Goal: Find specific page/section: Find specific page/section

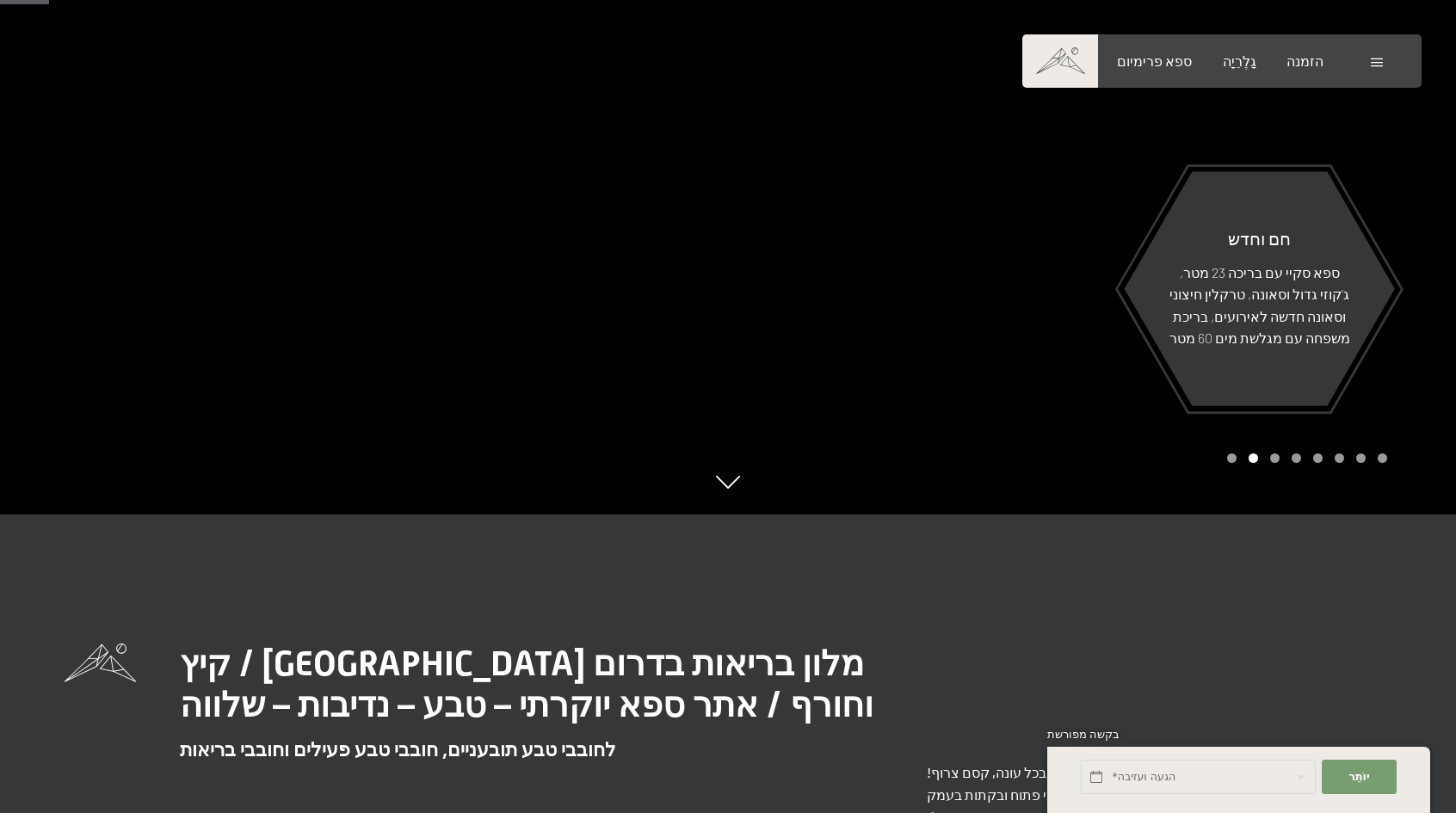
click at [1377, 62] on span at bounding box center [1377, 62] width 12 height 8
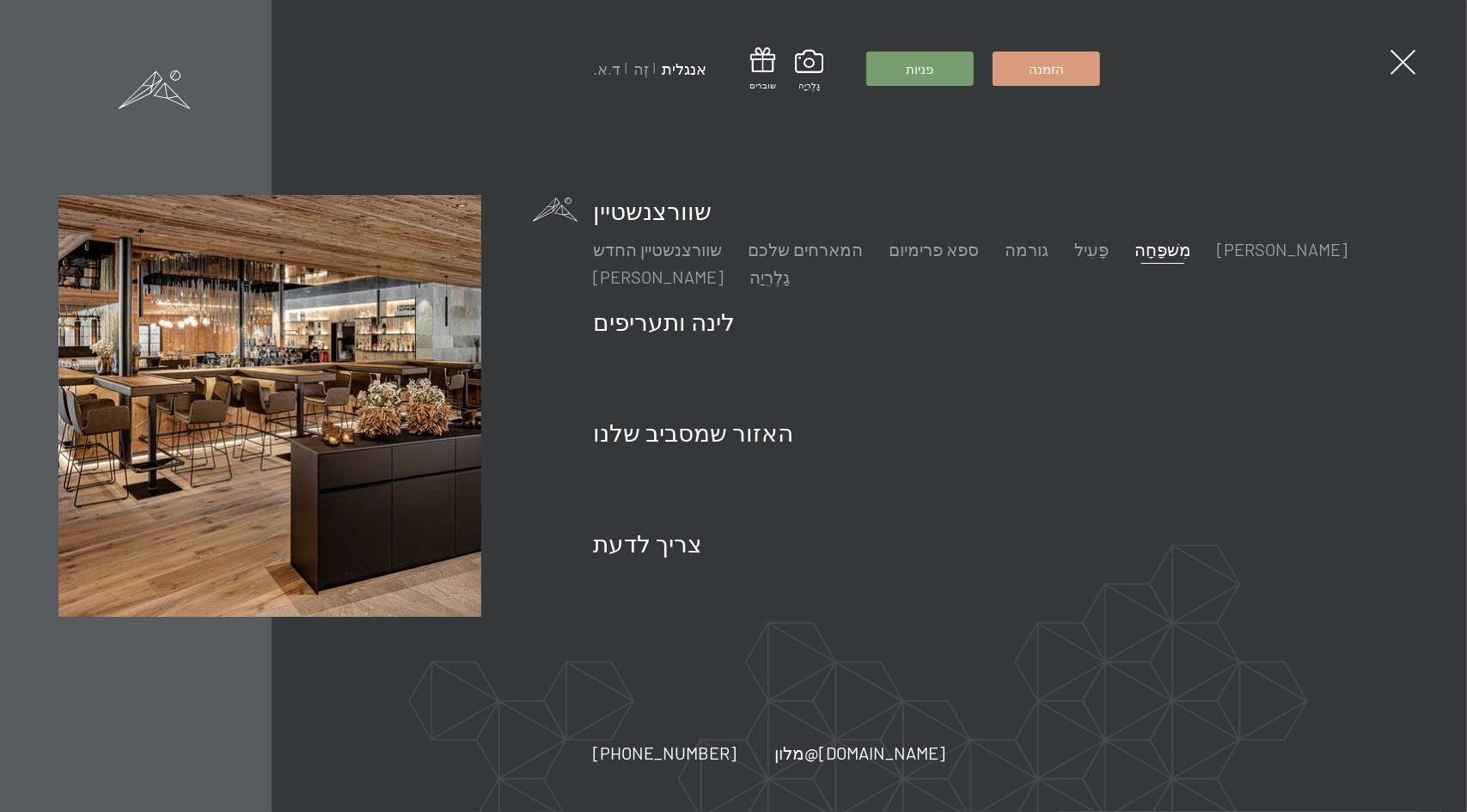
click at [1134, 244] on font "מִשׁפָּחָה" at bounding box center [1163, 249] width 57 height 20
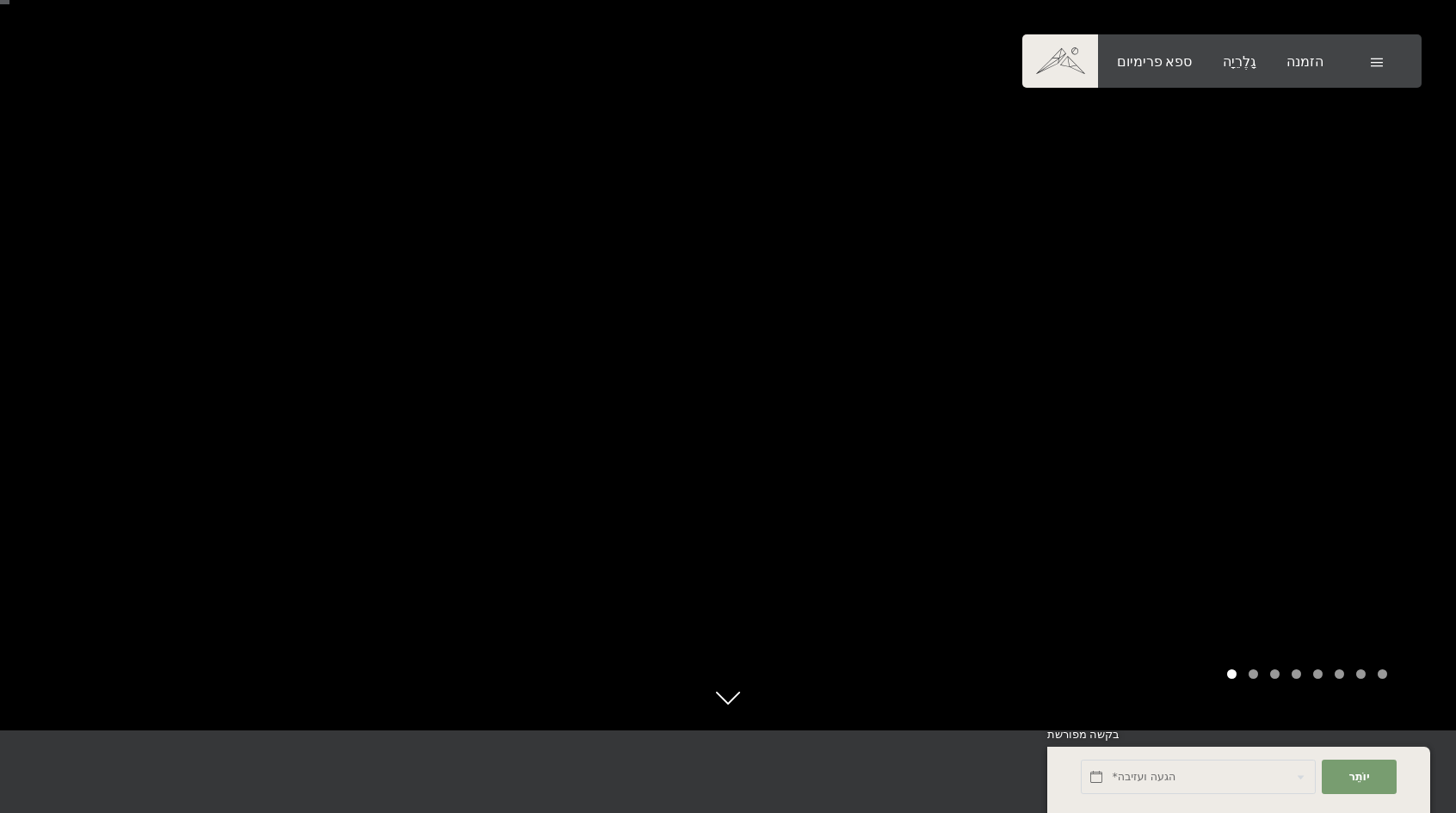
scroll to position [80, 0]
click at [1337, 296] on div at bounding box center [1092, 326] width 728 height 813
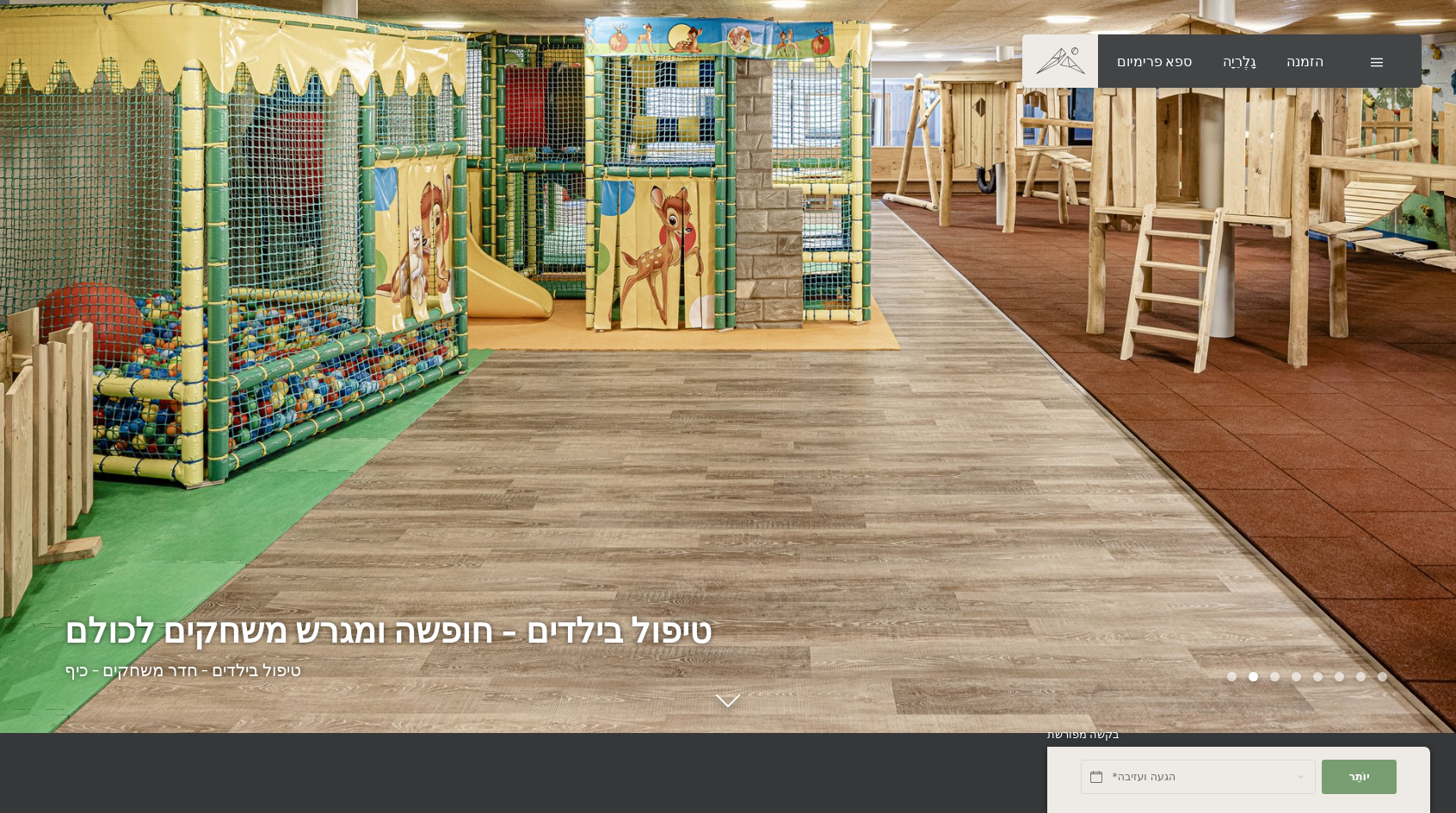
click at [1378, 279] on div at bounding box center [1092, 326] width 728 height 813
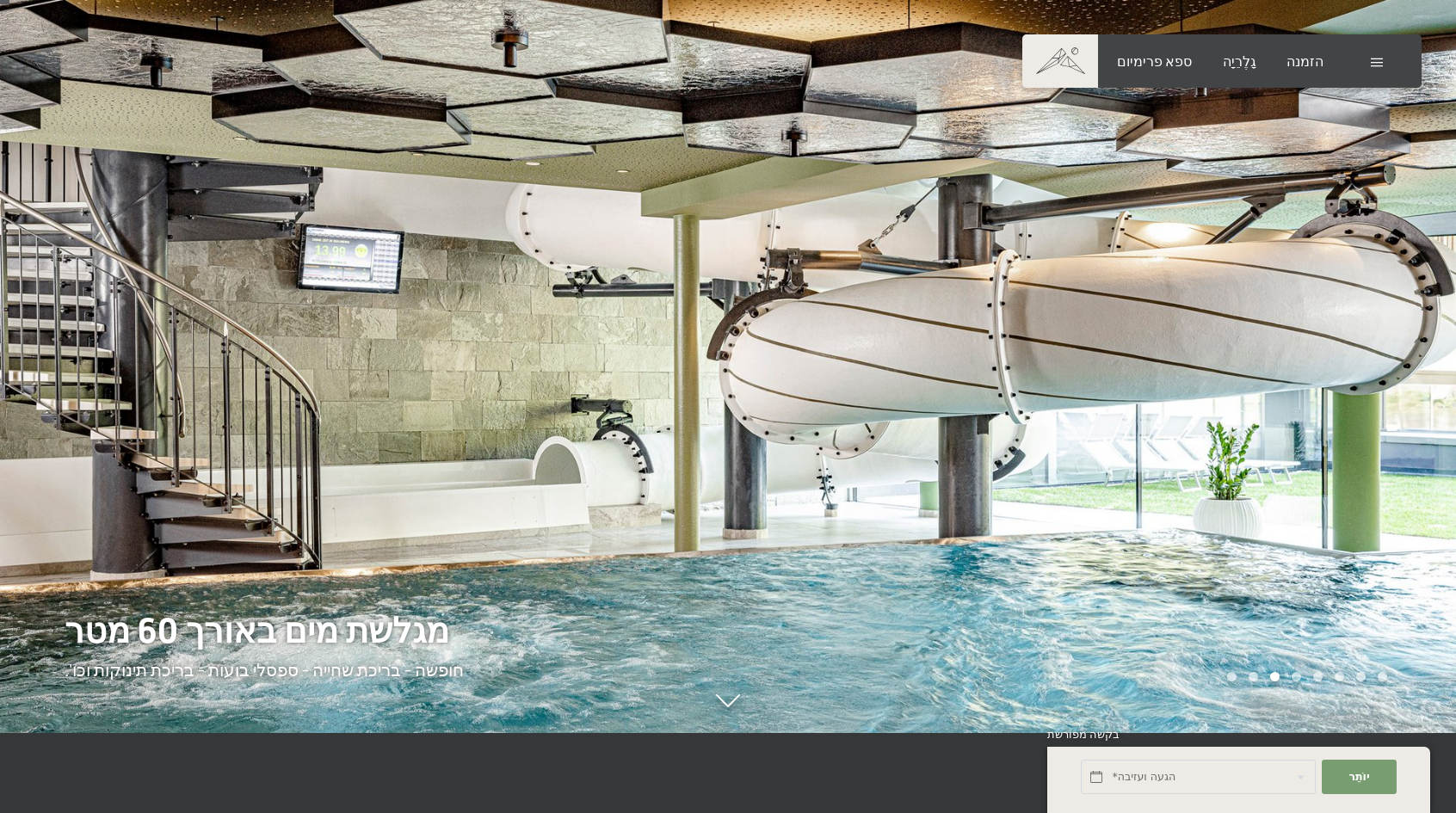
click at [1340, 281] on div at bounding box center [1092, 326] width 728 height 813
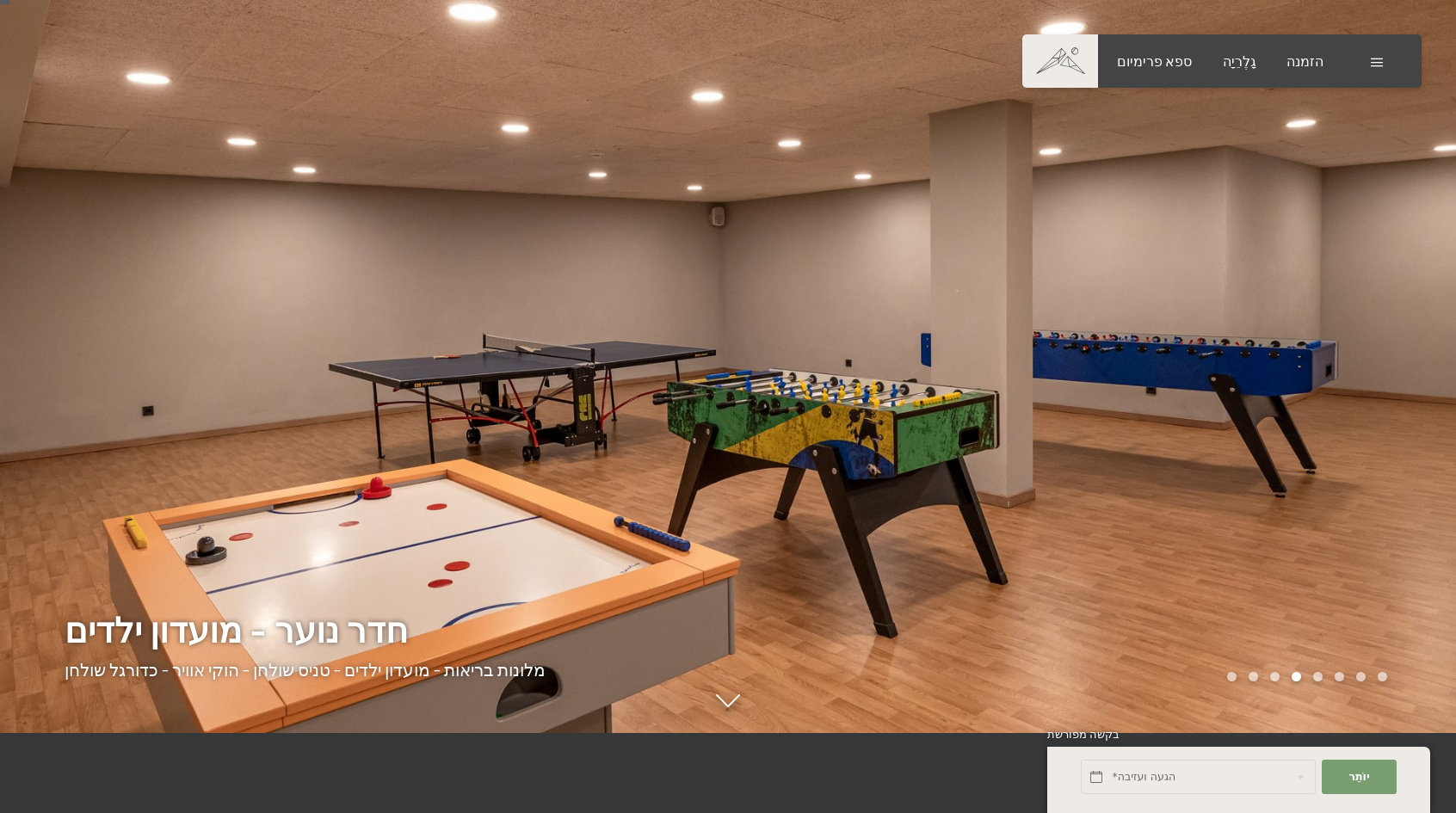
click at [1345, 277] on div at bounding box center [1092, 326] width 728 height 813
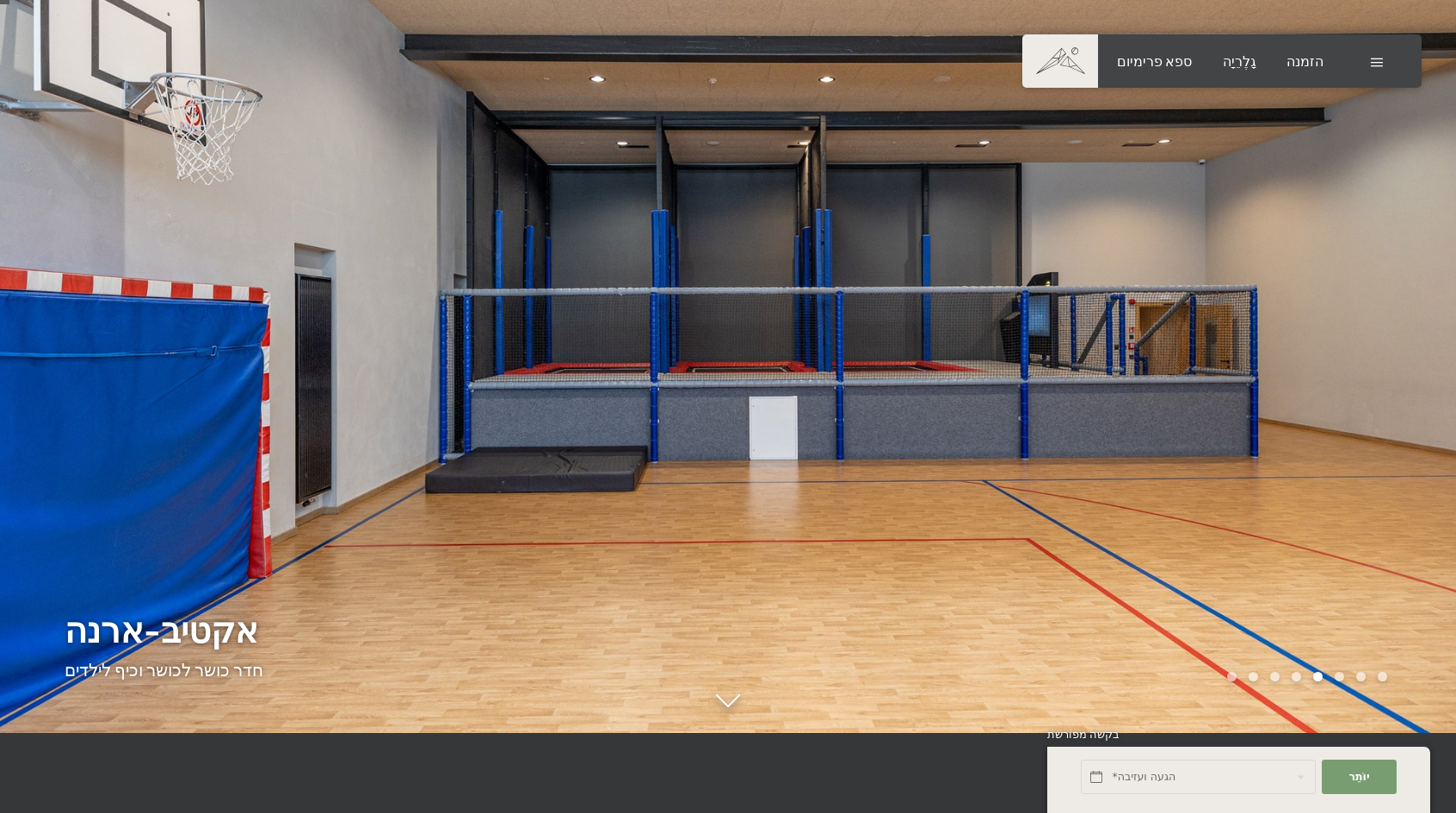
click at [1350, 278] on div at bounding box center [1092, 326] width 728 height 813
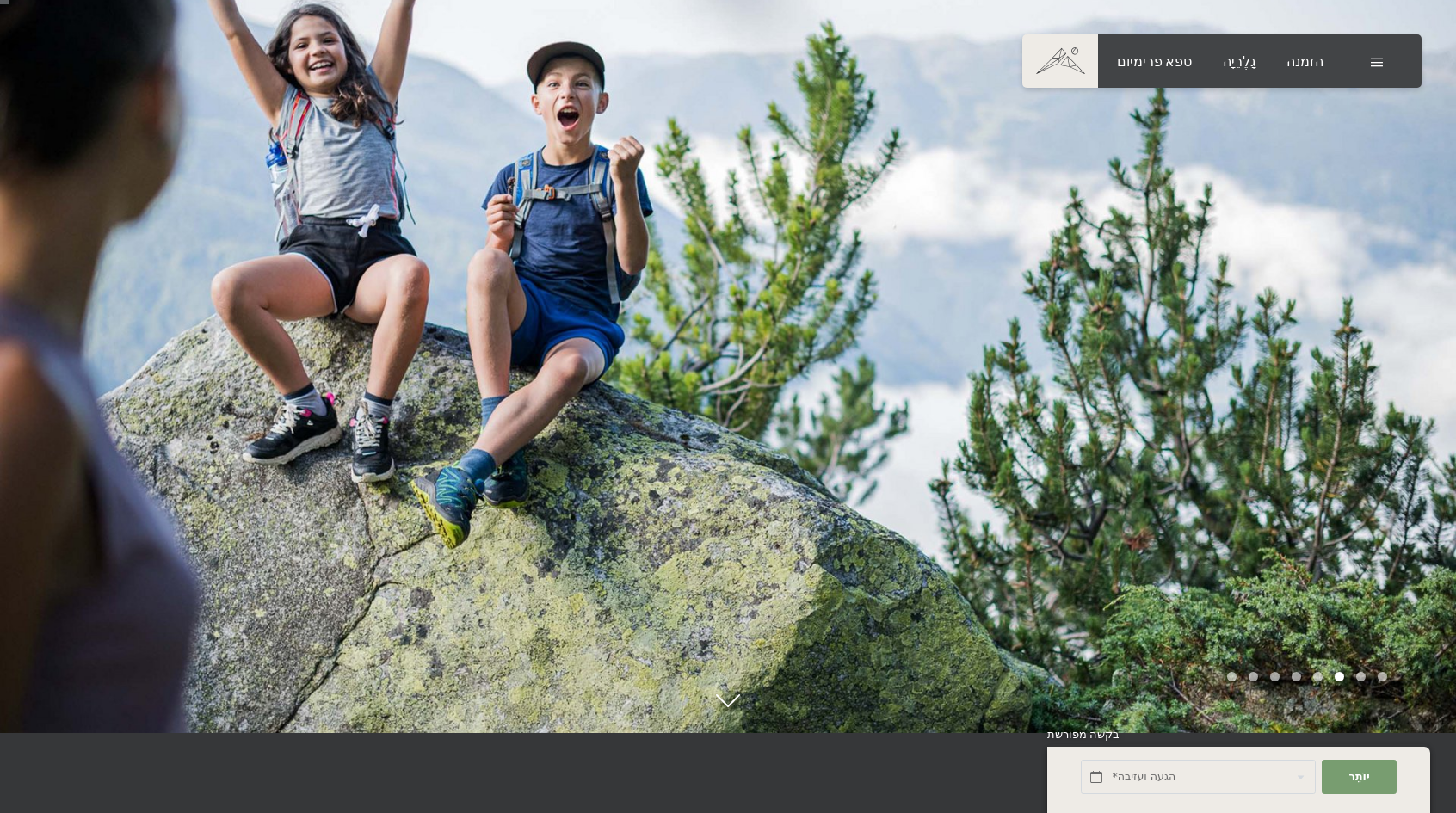
click at [1350, 277] on div at bounding box center [1092, 326] width 728 height 813
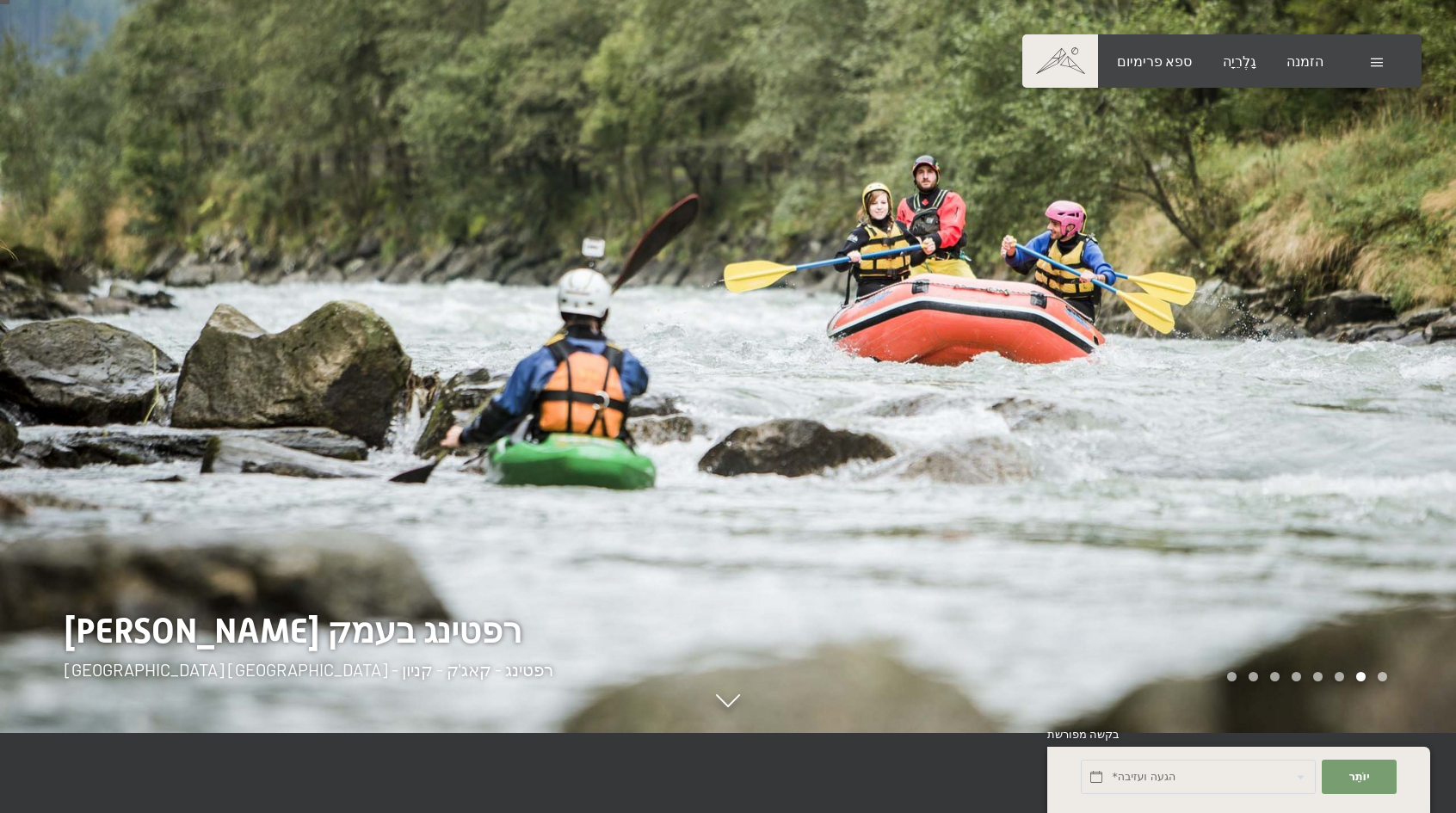
click at [1349, 272] on div at bounding box center [1092, 326] width 728 height 813
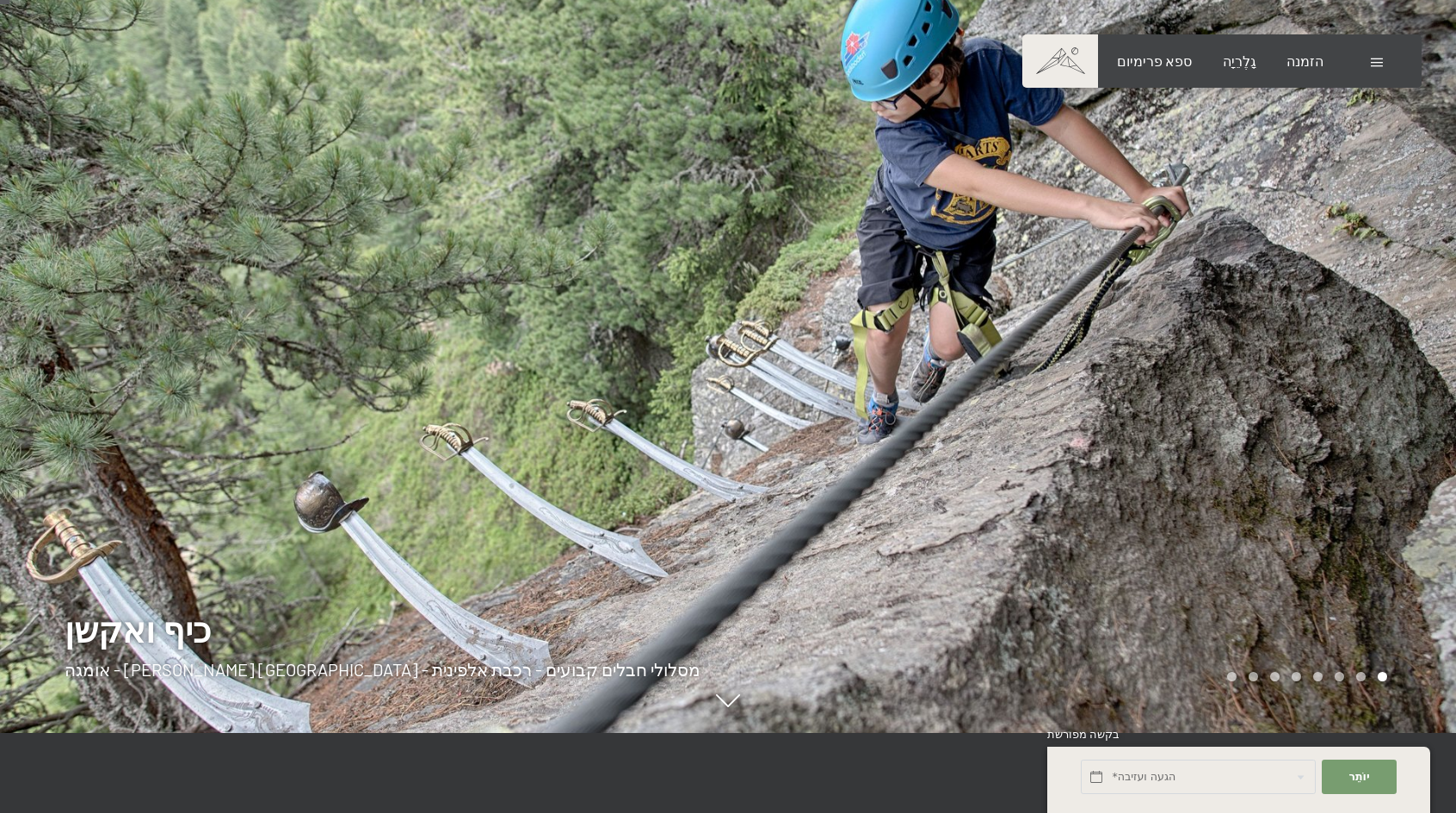
click at [1357, 269] on div at bounding box center [1092, 326] width 728 height 813
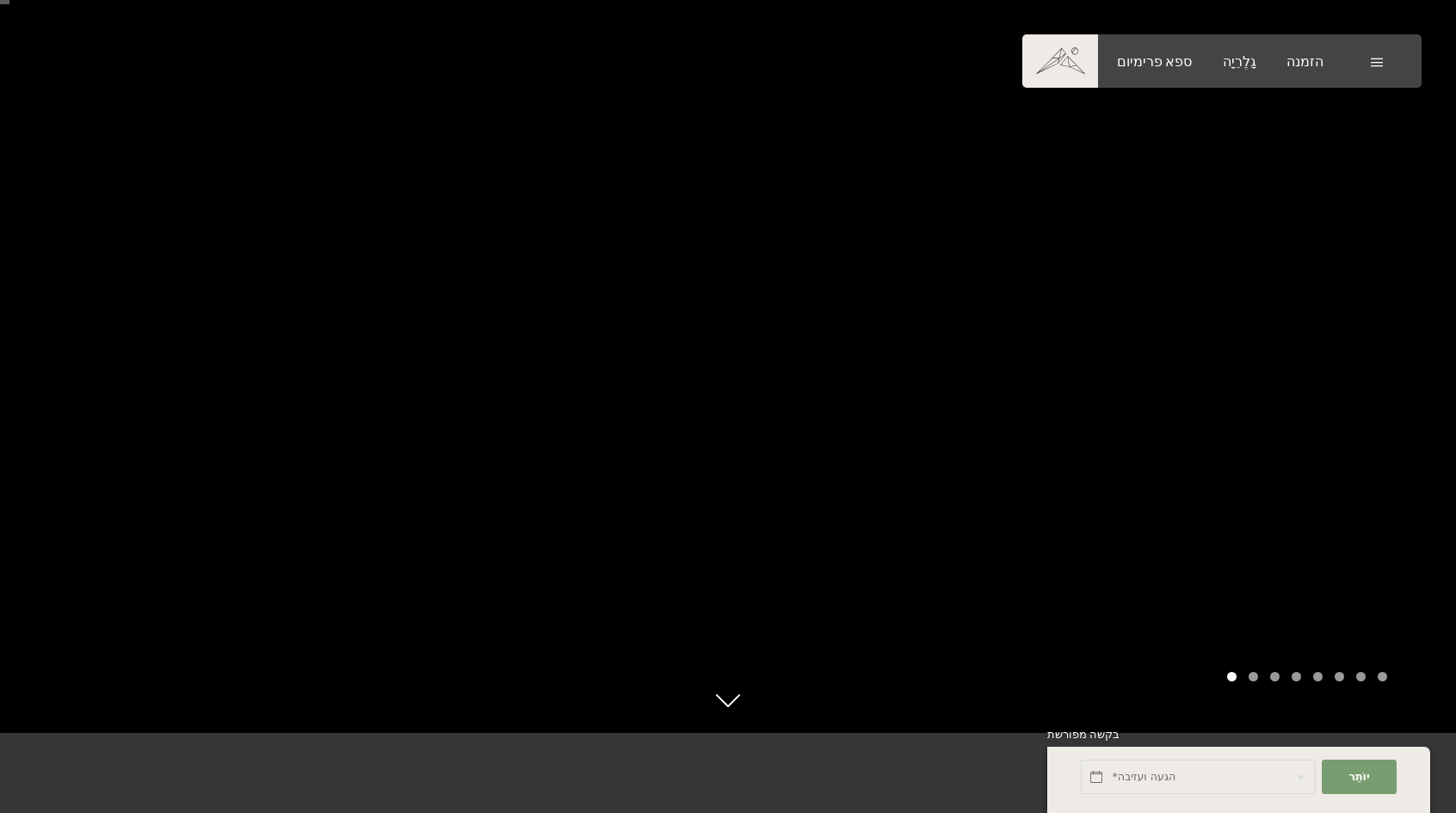
click at [1356, 267] on div at bounding box center [1092, 326] width 728 height 813
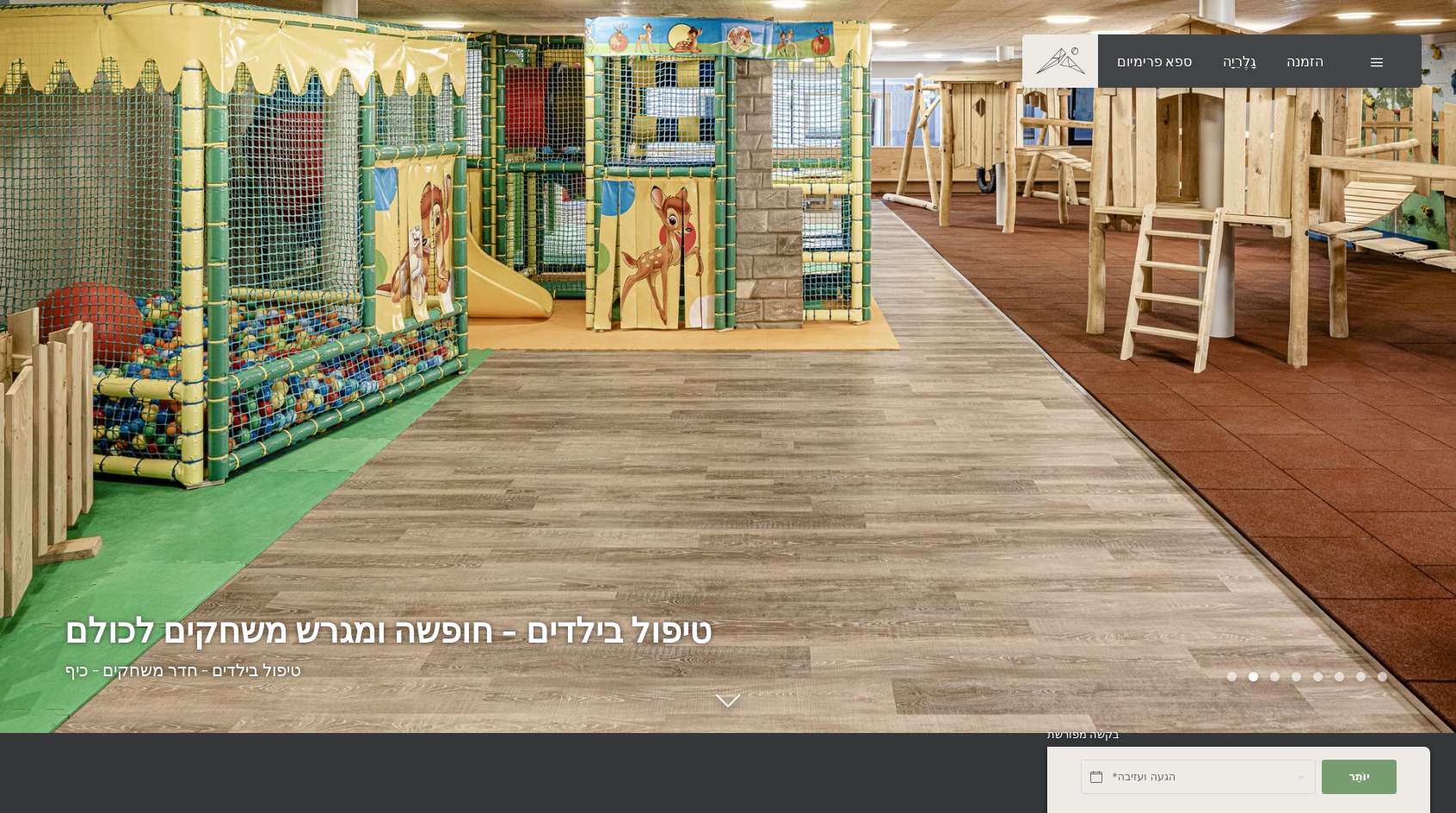
click at [1363, 258] on div at bounding box center [1092, 326] width 728 height 813
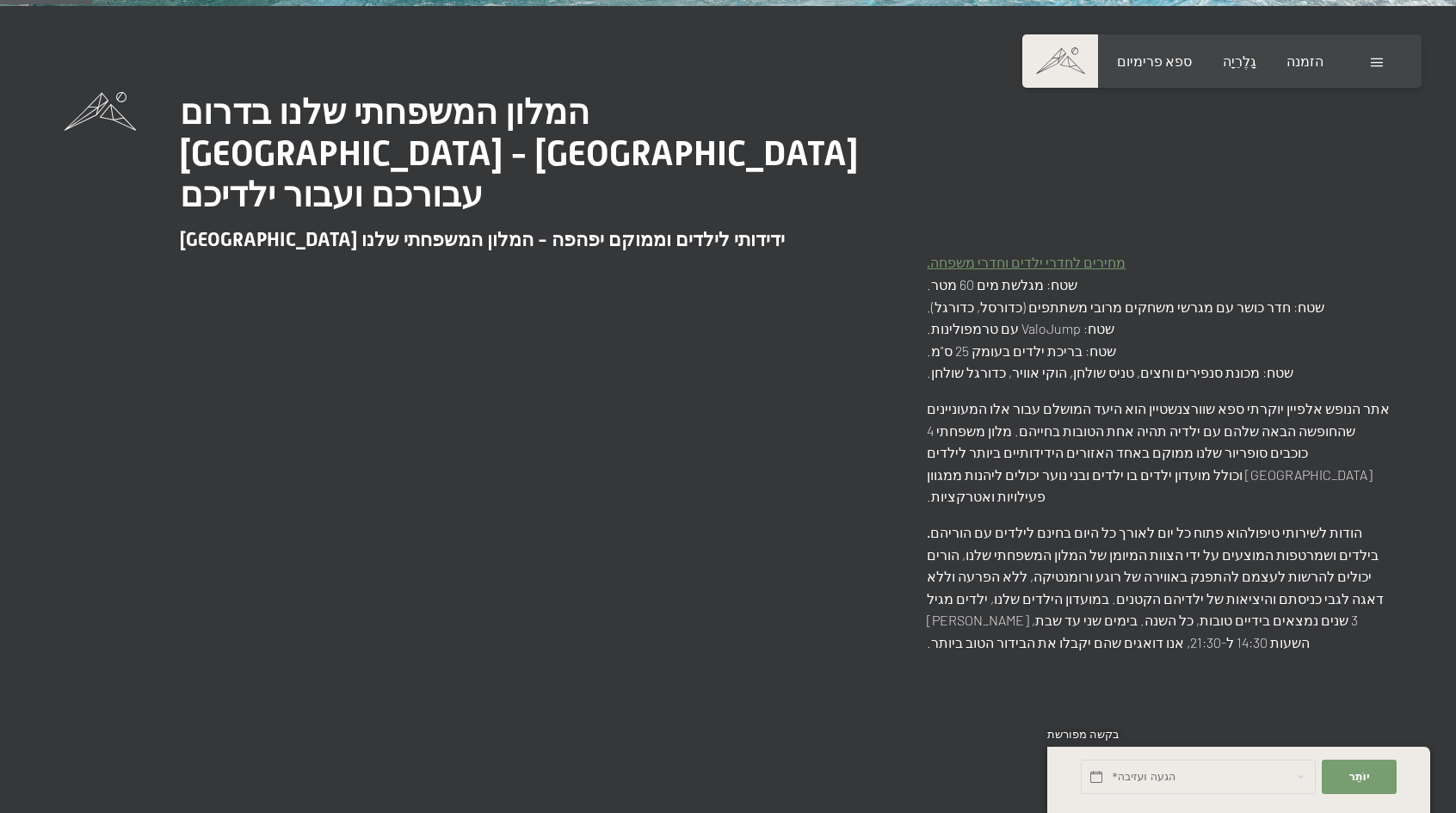
scroll to position [816, 0]
